Goal: Communication & Community: Answer question/provide support

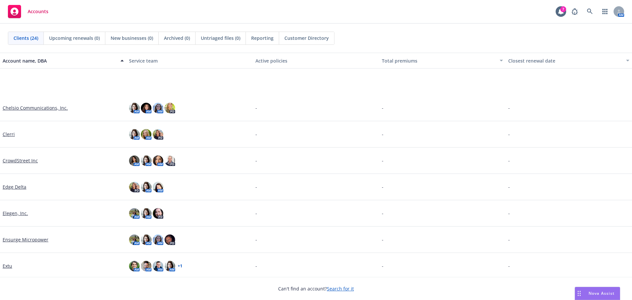
scroll to position [198, 0]
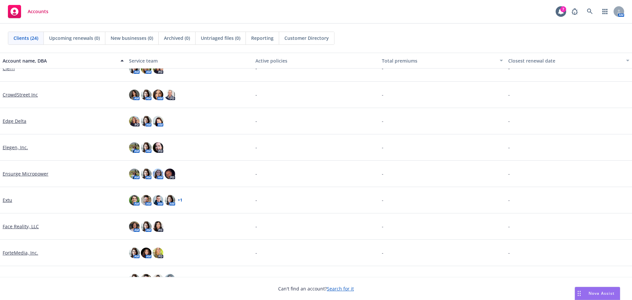
click at [600, 290] on div "Nova Assist" at bounding box center [597, 293] width 45 height 13
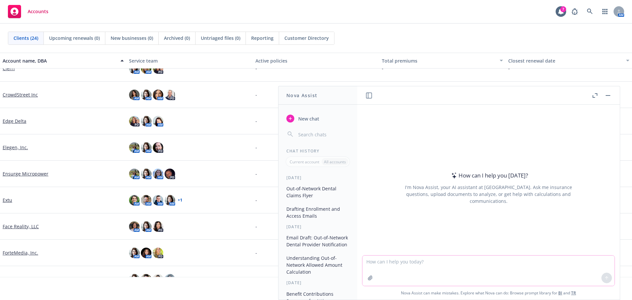
click at [369, 267] on textarea at bounding box center [489, 271] width 252 height 30
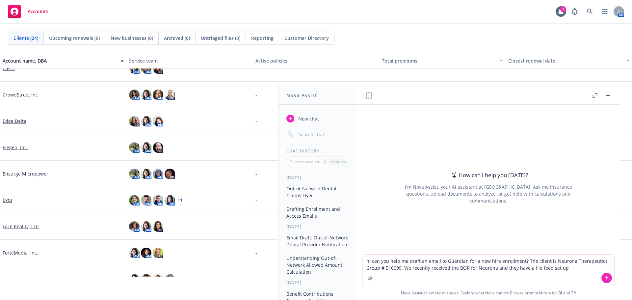
drag, startPoint x: 520, startPoint y: 267, endPoint x: 403, endPoint y: 273, distance: 117.7
click at [403, 273] on textarea "hi can you help me draft an email to Guardian for a new hire enrollment? The cl…" at bounding box center [489, 270] width 252 height 31
click at [553, 267] on textarea "hi can you help me draft an email to Guardian for a new hire enrollment? The cl…" at bounding box center [489, 270] width 252 height 31
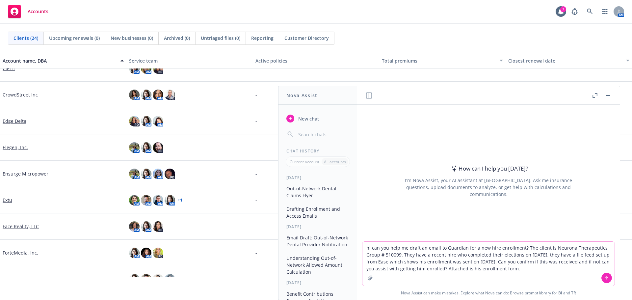
click at [368, 275] on icon "button" at bounding box center [370, 277] width 5 height 5
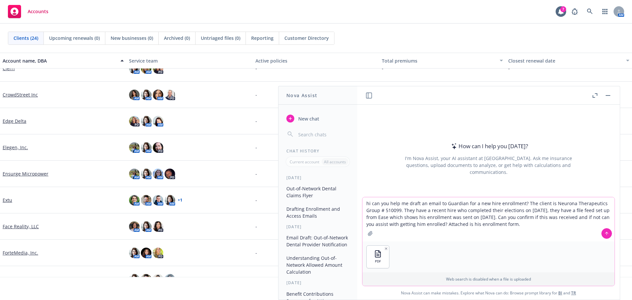
click at [462, 203] on textarea "hi can you help me draft an email to Guardian for a new hire enrollment? The cl…" at bounding box center [489, 219] width 252 height 44
type textarea "hi can you help me draft an email to Guardian representatives [PERSON_NAME] and…"
click at [606, 233] on icon at bounding box center [607, 233] width 5 height 5
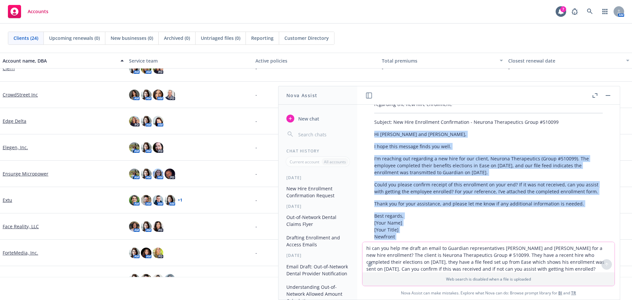
scroll to position [123, 0]
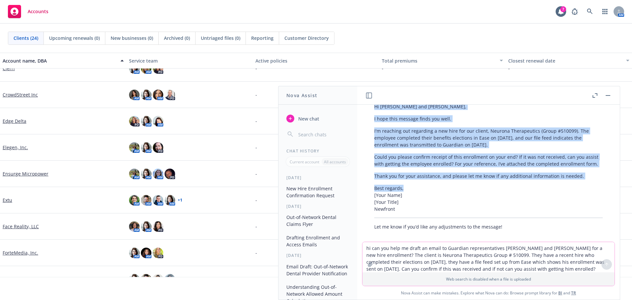
drag, startPoint x: 373, startPoint y: 196, endPoint x: 581, endPoint y: 176, distance: 209.5
click at [581, 176] on div "Here’s a draft email you can use to contact [PERSON_NAME] and [PERSON_NAME] at …" at bounding box center [489, 148] width 242 height 169
click at [480, 160] on p "Could you please confirm receipt of this enrollment on your end? If it was not …" at bounding box center [488, 160] width 229 height 14
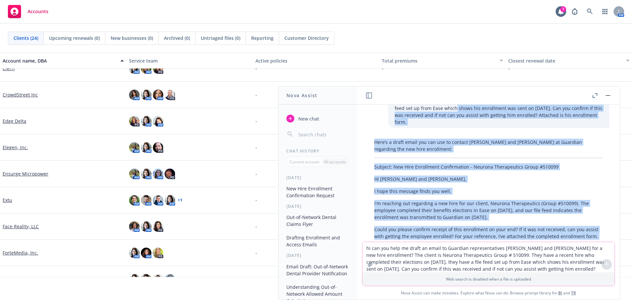
scroll to position [47, 0]
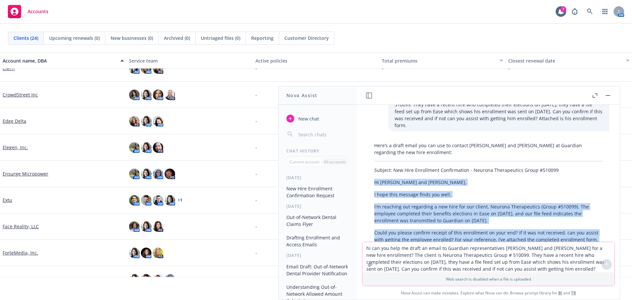
drag, startPoint x: 586, startPoint y: 171, endPoint x: 373, endPoint y: 172, distance: 213.4
click at [373, 172] on div "Here’s a draft email you can use to contact [PERSON_NAME] and [PERSON_NAME] at …" at bounding box center [489, 223] width 242 height 169
copy div "Hi [PERSON_NAME] and [PERSON_NAME], I hope this message finds you well. I'm rea…"
click at [560, 159] on div "Here’s a draft email you can use to contact [PERSON_NAME] and [PERSON_NAME] at …" at bounding box center [489, 223] width 242 height 169
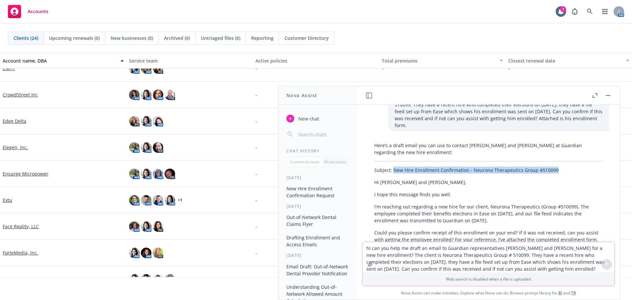
drag, startPoint x: 557, startPoint y: 163, endPoint x: 393, endPoint y: 160, distance: 164.0
click at [393, 167] on p "Subject: New Hire Enrollment Confirmation - Neurona Therapeutics Group #510099" at bounding box center [488, 170] width 229 height 7
copy p "New Hire Enrollment Confirmation - Neurona Therapeutics Group #510099"
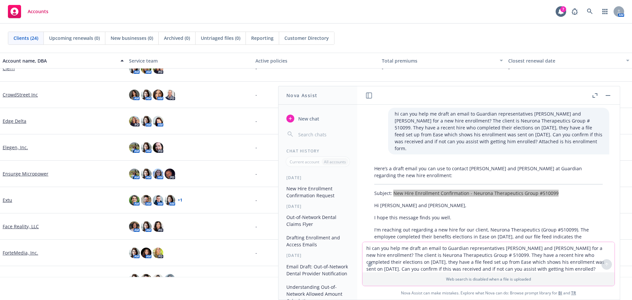
scroll to position [0, 0]
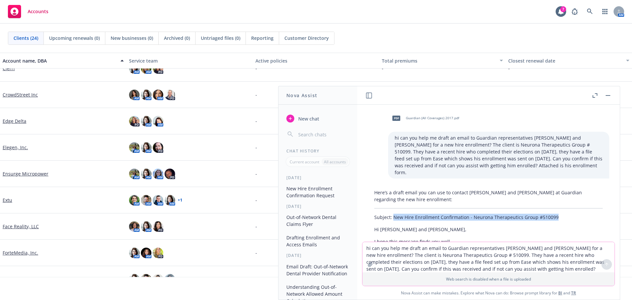
drag, startPoint x: 484, startPoint y: 232, endPoint x: 480, endPoint y: 231, distance: 4.5
click at [484, 238] on p "I hope this message finds you well." at bounding box center [488, 241] width 229 height 7
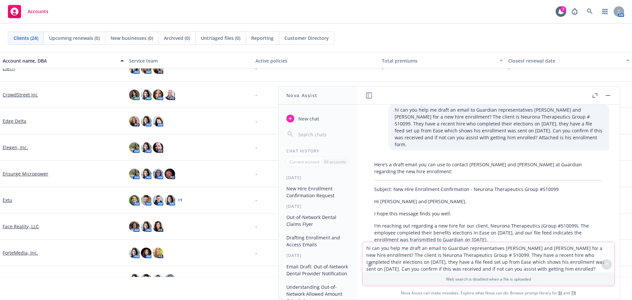
scroll to position [66, 0]
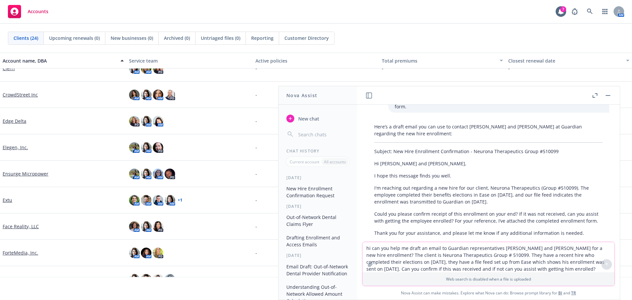
click at [398, 256] on textarea "hi can you help me draft an email to Guardian representatives [PERSON_NAME] and…" at bounding box center [489, 257] width 252 height 30
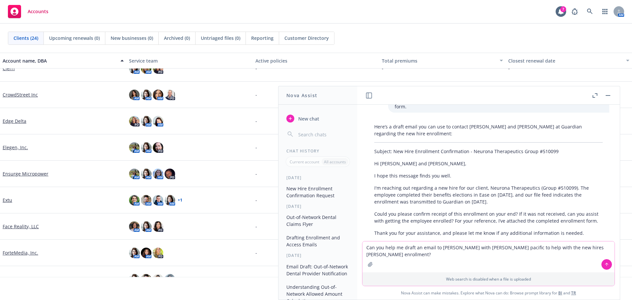
type textarea "Can you help me draft an email to [PERSON_NAME] with [PERSON_NAME] pacific to h…"
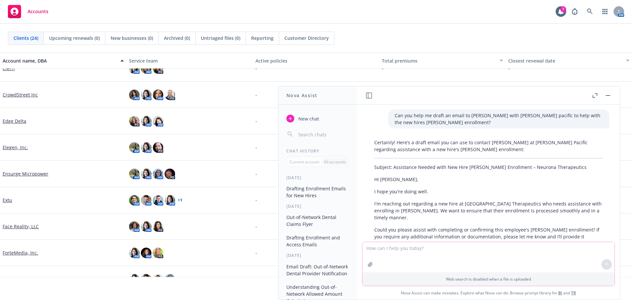
scroll to position [287, 0]
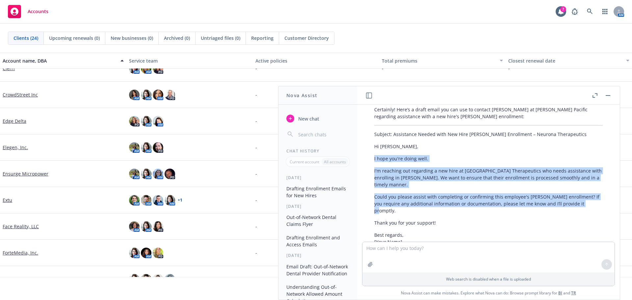
drag, startPoint x: 370, startPoint y: 152, endPoint x: 591, endPoint y: 190, distance: 224.2
click at [591, 190] on div "Certainly! Here’s a draft email you can use to contact [PERSON_NAME] at [PERSON…" at bounding box center [489, 191] width 242 height 176
copy div "I hope you're doing well. I'm reaching out regarding a new hire at [GEOGRAPHIC_…"
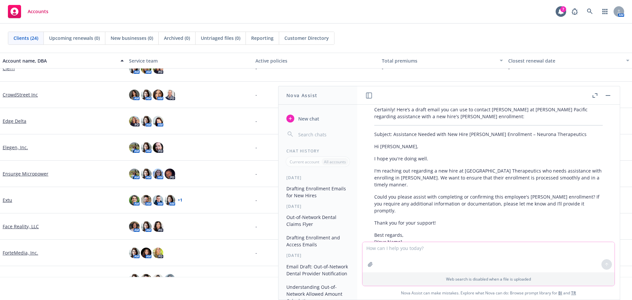
click at [386, 255] on textarea at bounding box center [489, 257] width 252 height 30
paste textarea "Lore ip DOL sitametc: Adipis elitsed DOE tem incidid. Utla et Dolo & MAG aliqua…"
type textarea "lor ips dolor sita cons adip elitsed doeiu? Temp in UTL etdolore: Magnaa enimad…"
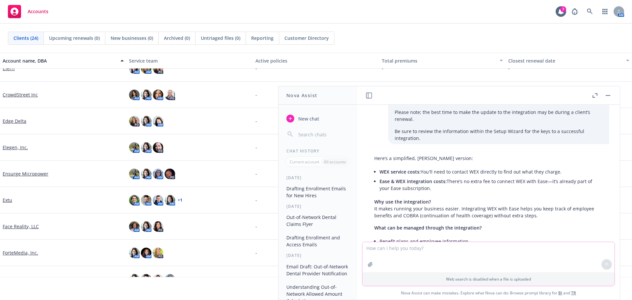
scroll to position [585, 0]
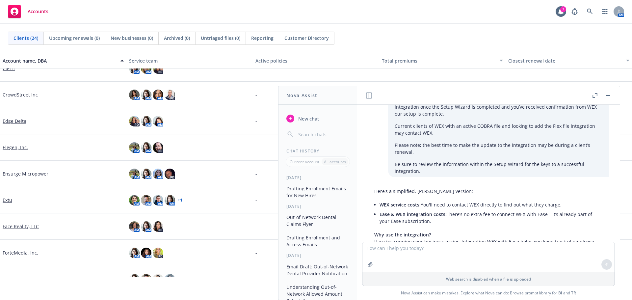
drag, startPoint x: 448, startPoint y: 185, endPoint x: 584, endPoint y: 190, distance: 136.1
click at [586, 209] on li "Ease & WEX integration costs: There’s no extra fee to connect WEX with Ease—it’…" at bounding box center [491, 217] width 223 height 16
click at [517, 209] on li "Ease & WEX integration costs: There’s no extra fee to connect WEX with Ease—it’…" at bounding box center [491, 217] width 223 height 16
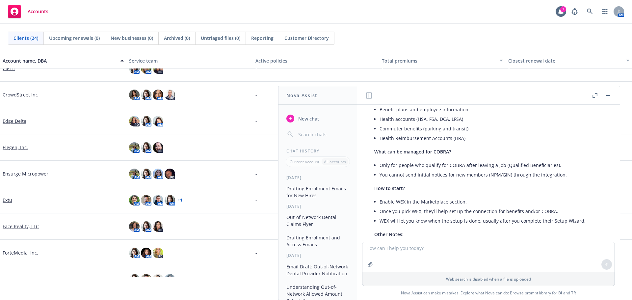
scroll to position [783, 0]
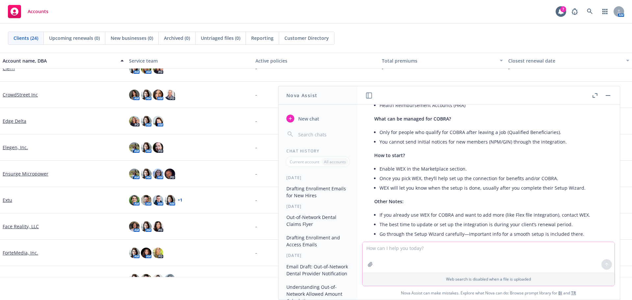
click at [384, 251] on textarea at bounding box center [489, 257] width 252 height 30
paste textarea "Good morning @[PERSON_NAME], [PERSON_NAME] completed his enrollment; I’ve forwa…"
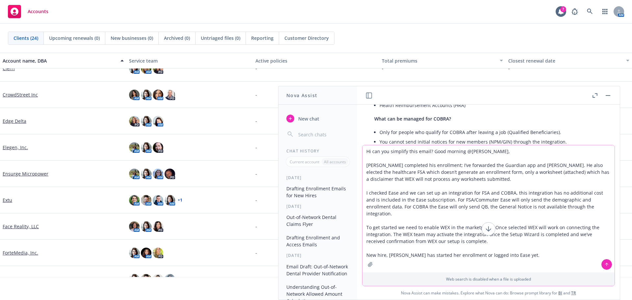
type textarea "Hi can you simplify this email? Good morning @[PERSON_NAME], [PERSON_NAME] comp…"
click at [604, 261] on button at bounding box center [607, 264] width 11 height 11
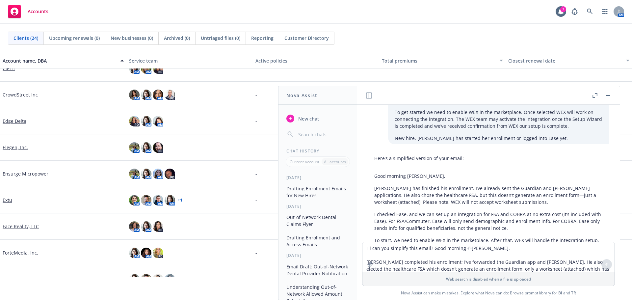
scroll to position [1039, 0]
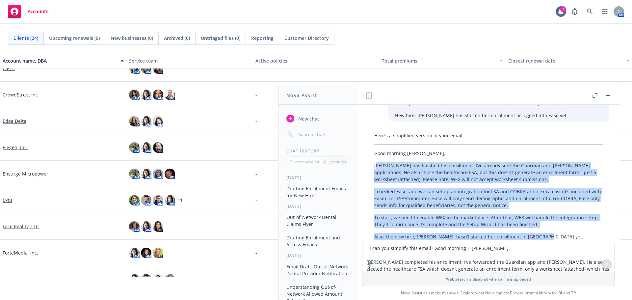
drag, startPoint x: 377, startPoint y: 129, endPoint x: 581, endPoint y: 205, distance: 216.6
click at [581, 205] on div "Here’s a simplified version of your email: Good morning [PERSON_NAME], [PERSON_…" at bounding box center [489, 194] width 242 height 131
drag, startPoint x: 430, startPoint y: 162, endPoint x: 403, endPoint y: 146, distance: 31.5
click at [404, 162] on p "[PERSON_NAME] has finished his enrollment. I’ve already sent the Guardian and […" at bounding box center [488, 172] width 229 height 21
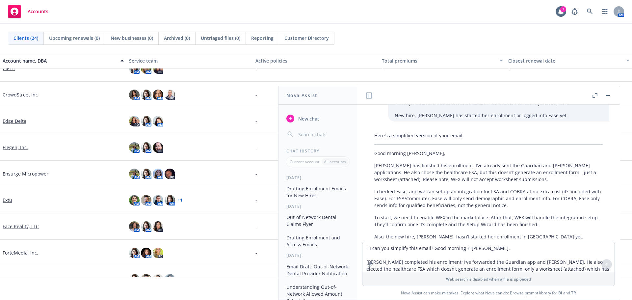
click at [375, 162] on p "[PERSON_NAME] has finished his enrollment. I’ve already sent the Guardian and […" at bounding box center [488, 172] width 229 height 21
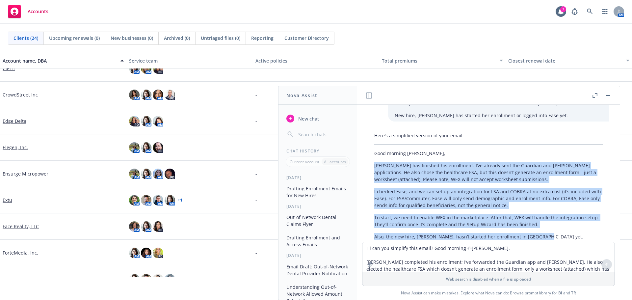
drag, startPoint x: 374, startPoint y: 129, endPoint x: 524, endPoint y: 184, distance: 159.2
click at [538, 200] on div "Here’s a simplified version of your email: Good morning [PERSON_NAME], [PERSON_…" at bounding box center [489, 194] width 242 height 131
copy div "[PERSON_NAME] has finished his enrollment. I’ve already sent the Guardian and […"
click at [461, 19] on div "Accounts 7 AM" at bounding box center [316, 12] width 632 height 24
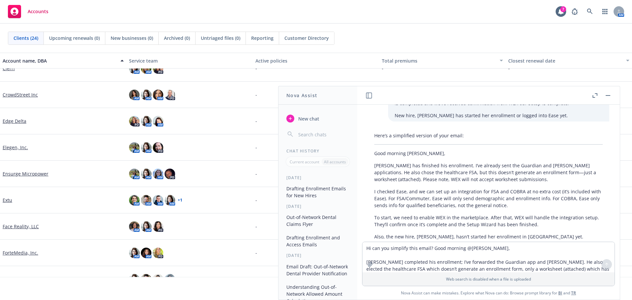
click at [609, 97] on button "button" at bounding box center [608, 96] width 8 height 8
